Goal: Information Seeking & Learning: Find contact information

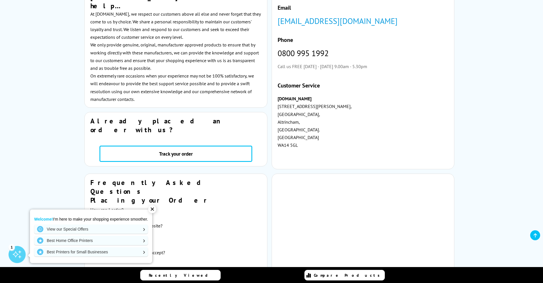
scroll to position [114, 0]
